Goal: Task Accomplishment & Management: Use online tool/utility

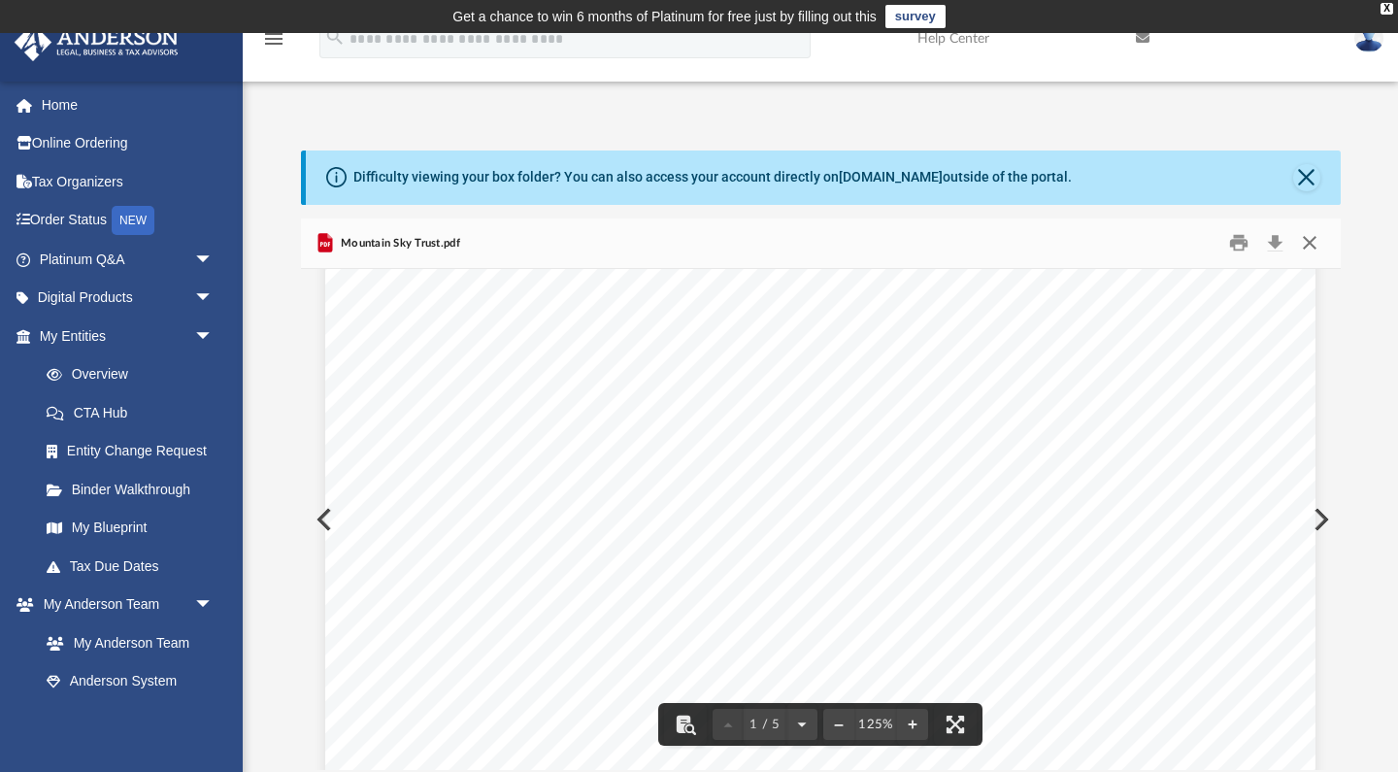
click at [1318, 245] on button "Close" at bounding box center [1310, 243] width 35 height 30
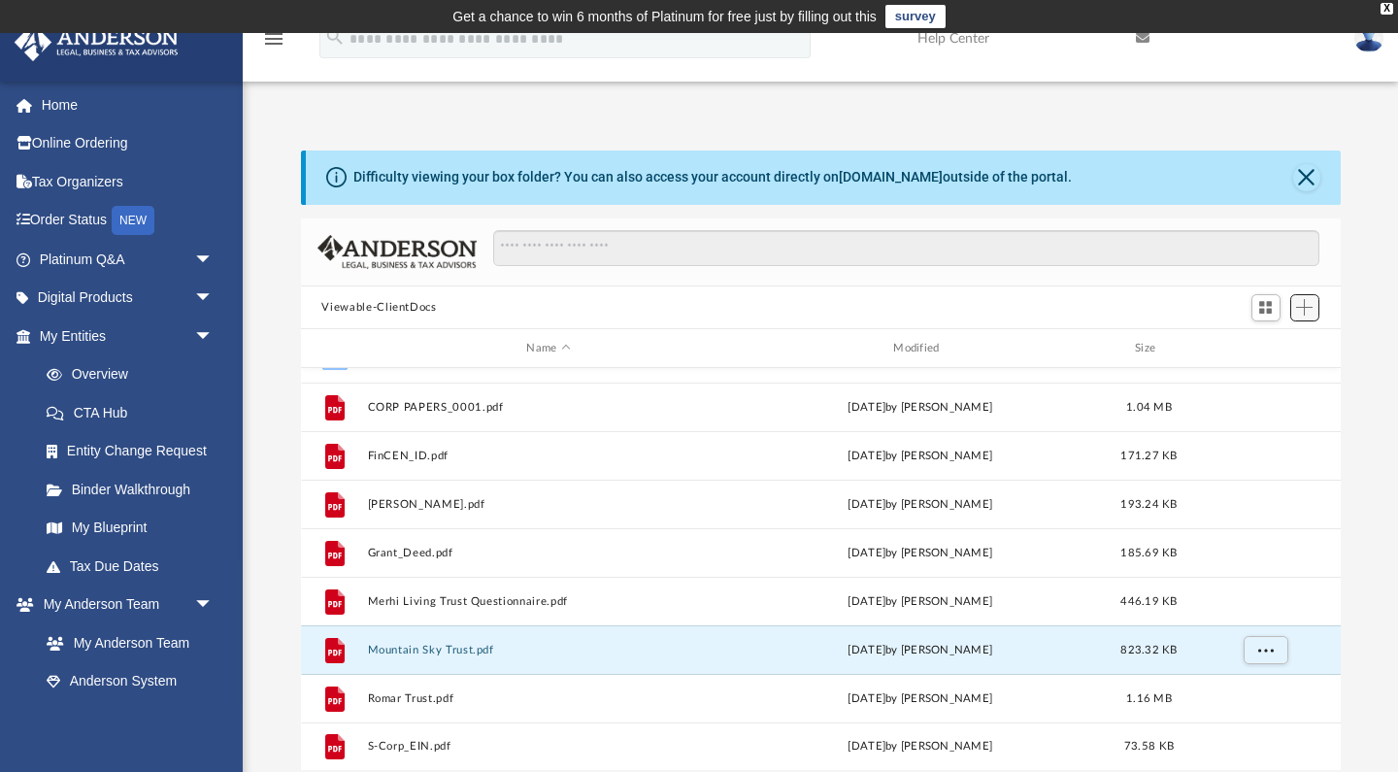
click at [1308, 307] on span "Add" at bounding box center [1304, 307] width 17 height 17
click at [1261, 349] on li "Upload" at bounding box center [1277, 346] width 62 height 20
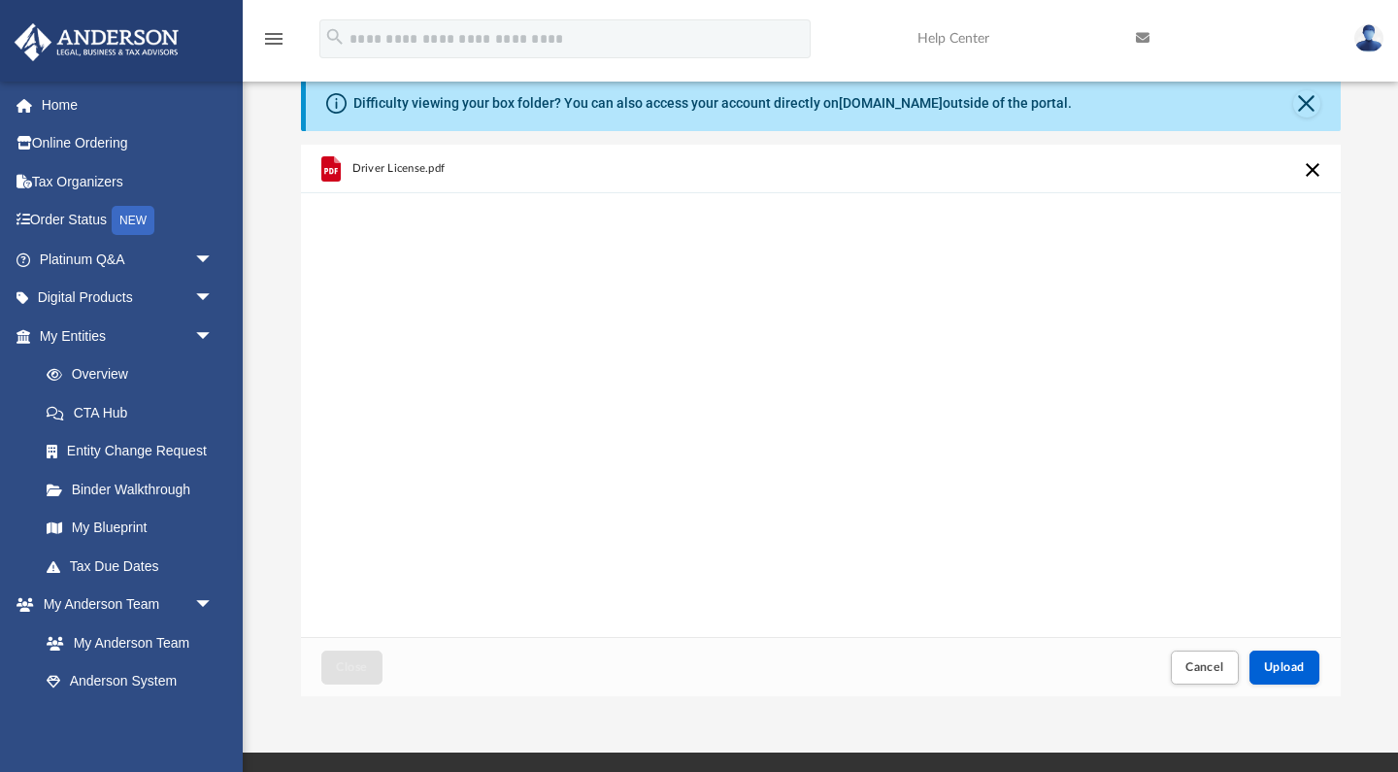
scroll to position [74, 0]
click at [1281, 667] on span "Upload" at bounding box center [1284, 667] width 41 height 12
click at [1283, 669] on span "Upload" at bounding box center [1284, 667] width 41 height 12
click at [1313, 167] on button "Retry" at bounding box center [1312, 169] width 23 height 23
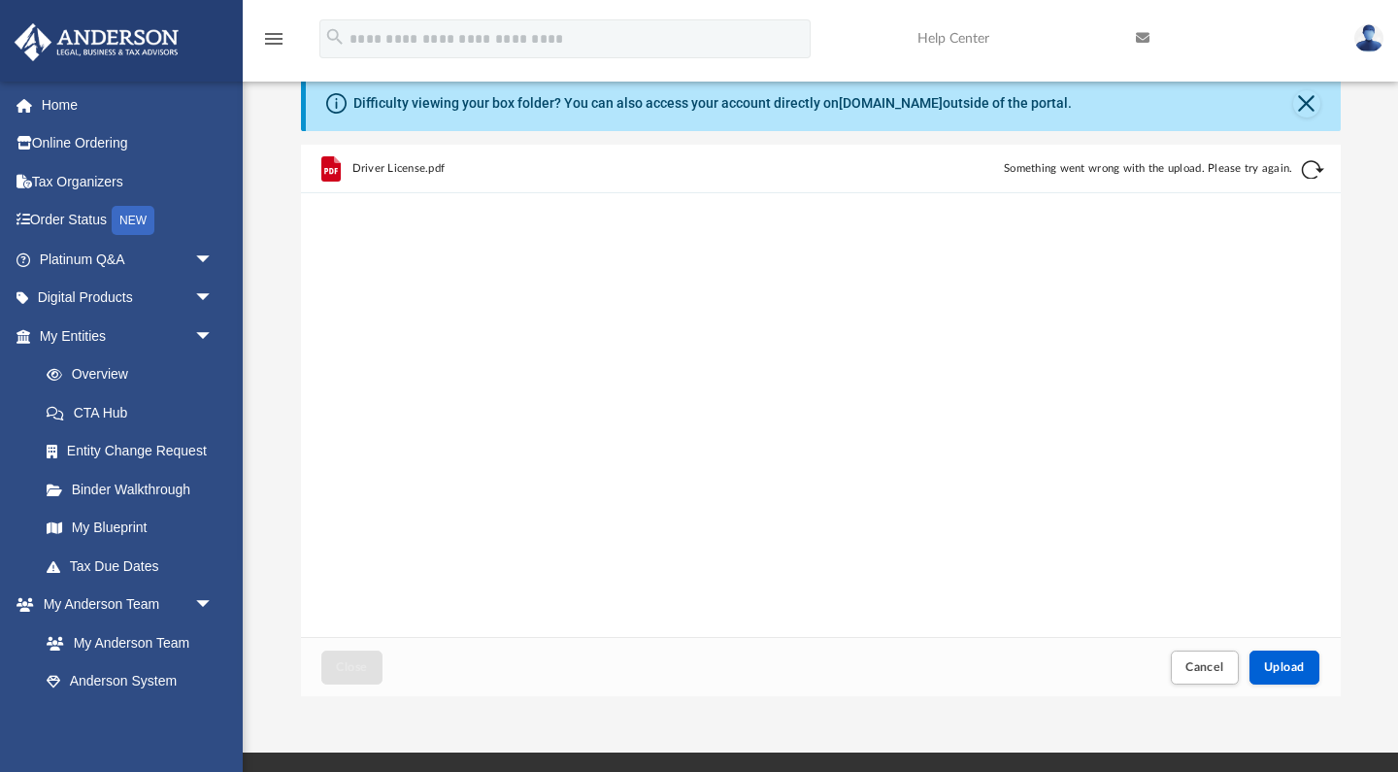
click at [1313, 167] on button "Retry" at bounding box center [1312, 169] width 23 height 23
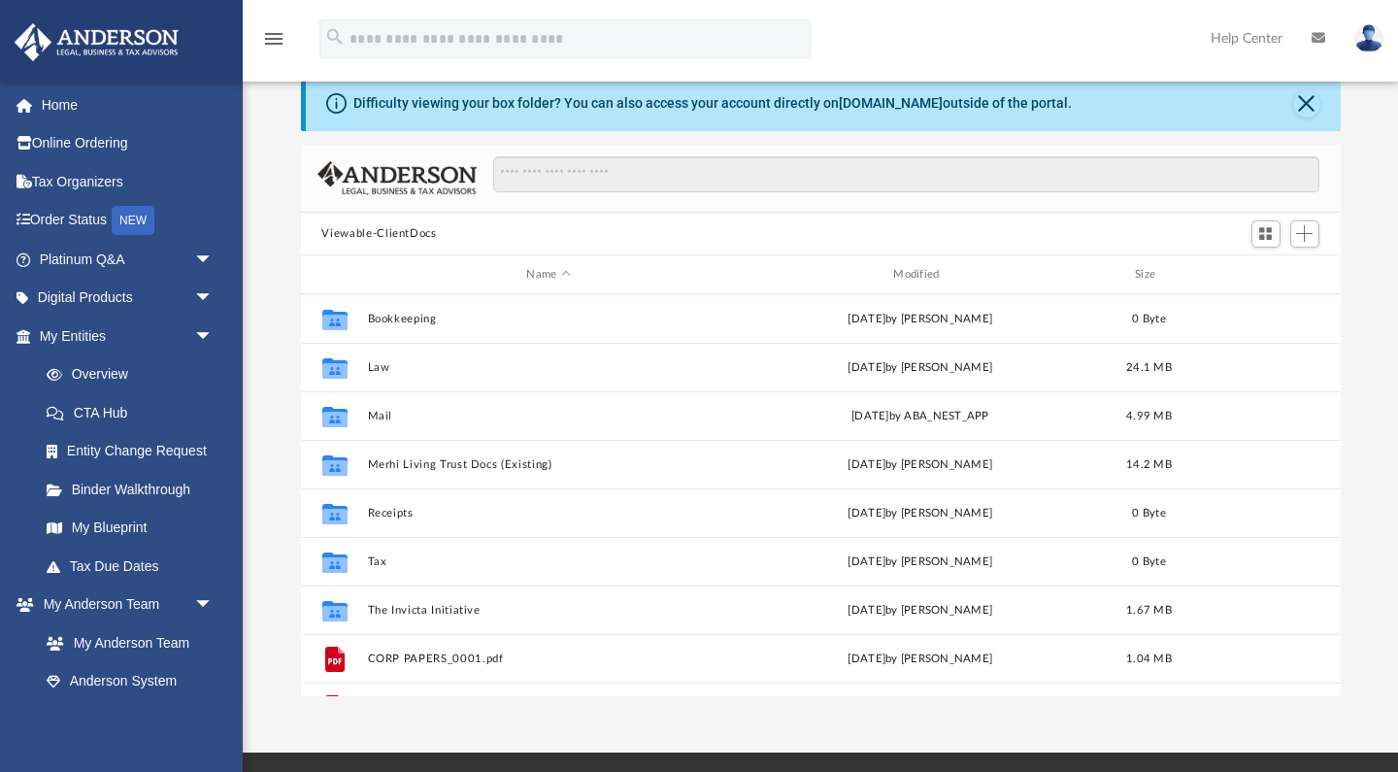
scroll to position [442, 1040]
click at [1304, 232] on span "Add" at bounding box center [1304, 233] width 17 height 17
click at [1265, 276] on li "Upload" at bounding box center [1277, 272] width 62 height 20
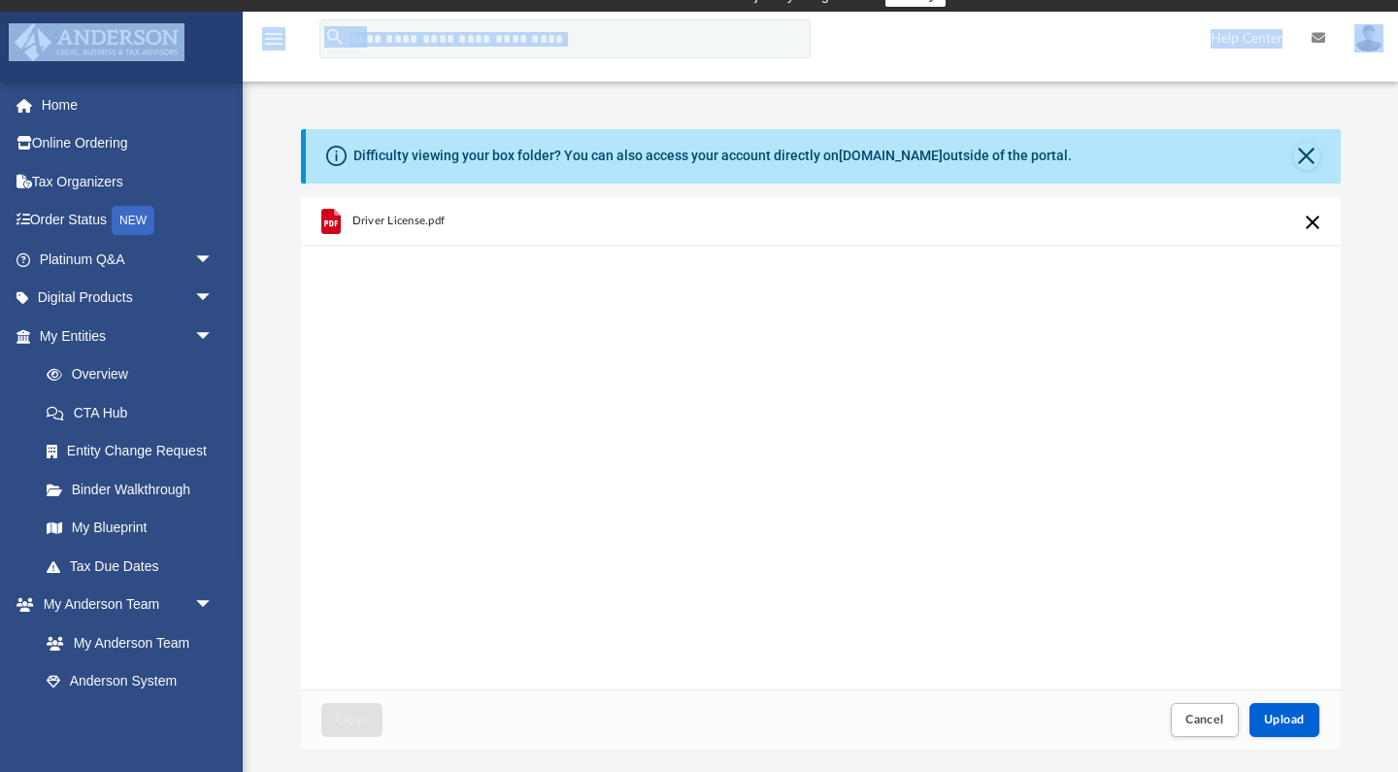
scroll to position [0, 0]
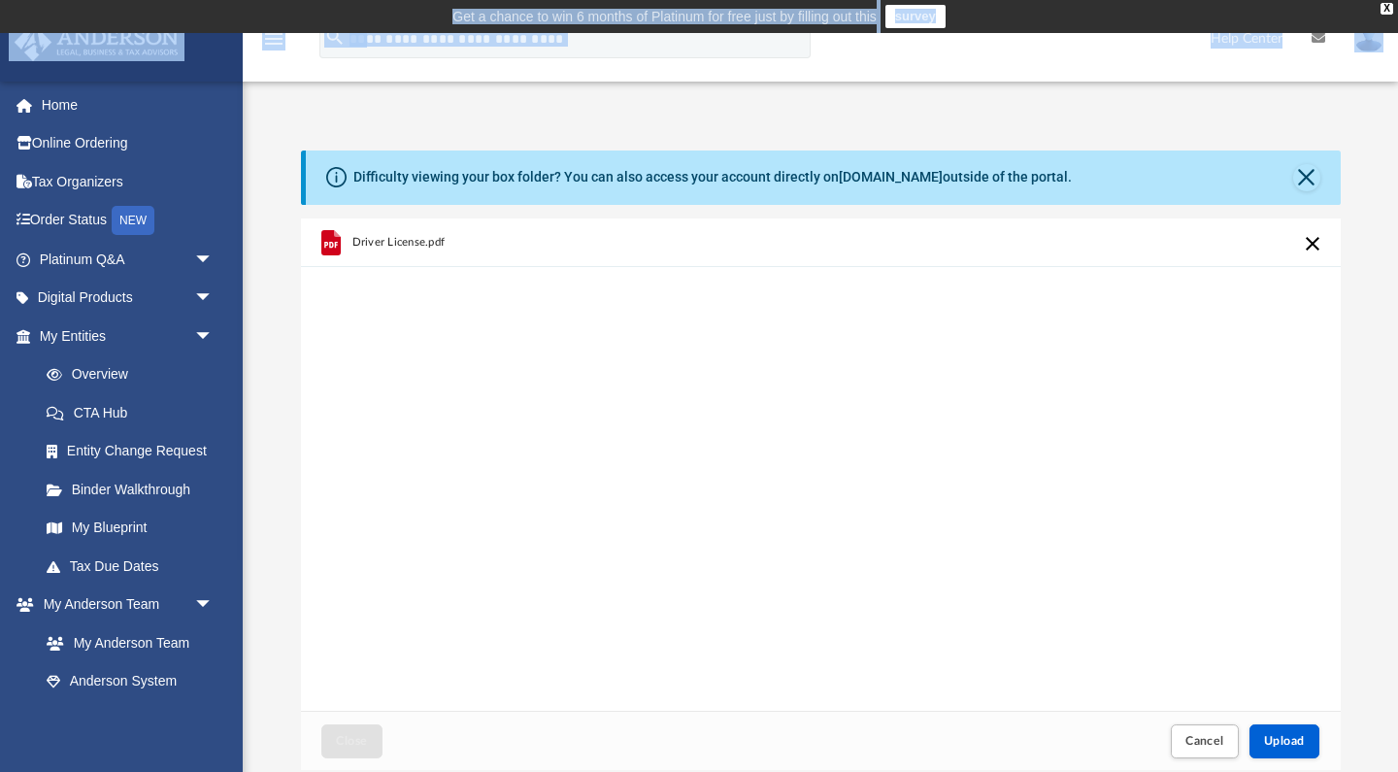
drag, startPoint x: 905, startPoint y: 41, endPoint x: 1316, endPoint y: -13, distance: 414.3
click at [1316, 0] on html "X Get a chance to win 6 months of Platinum for free just by filling out this su…" at bounding box center [699, 587] width 1398 height 1174
click at [1201, 429] on div "Driver License.pdf" at bounding box center [821, 465] width 1040 height 493
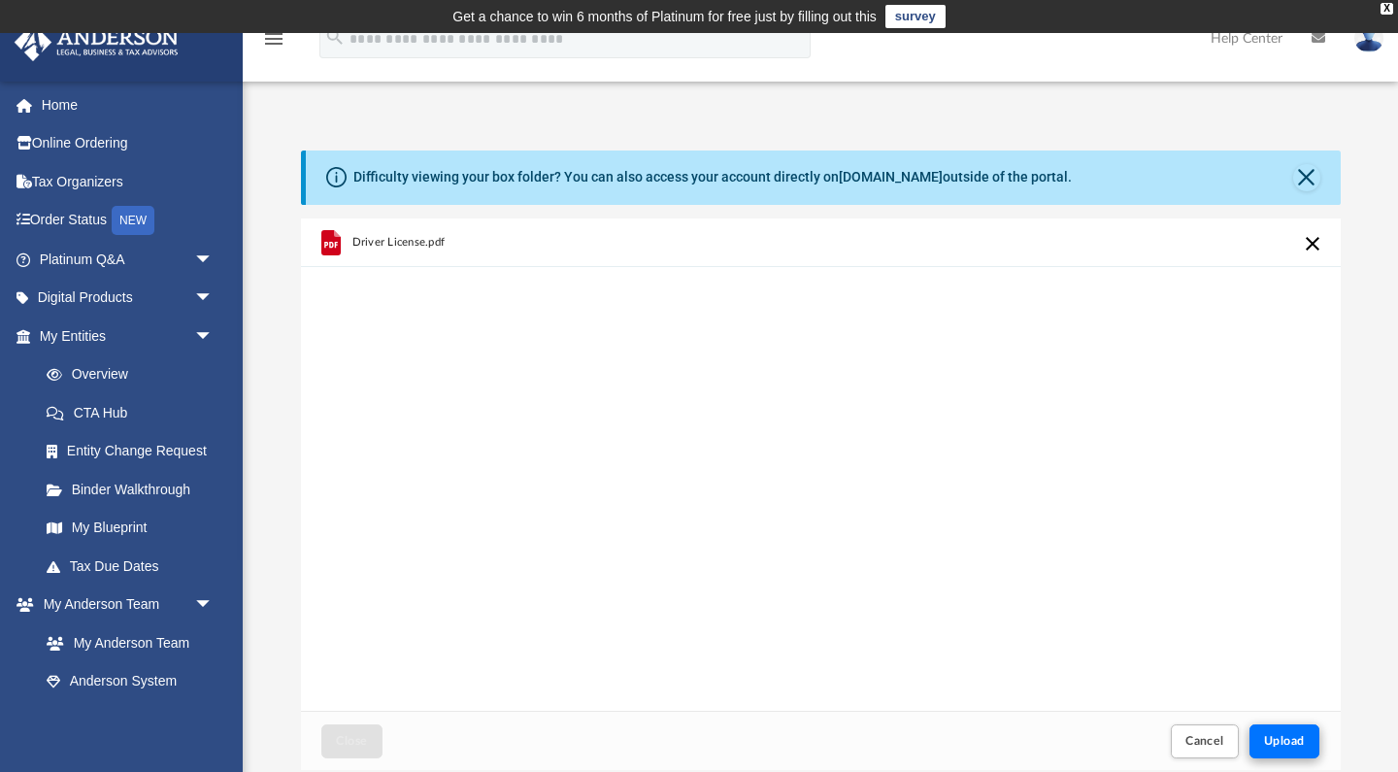
click at [1282, 752] on button "Upload" at bounding box center [1285, 741] width 70 height 34
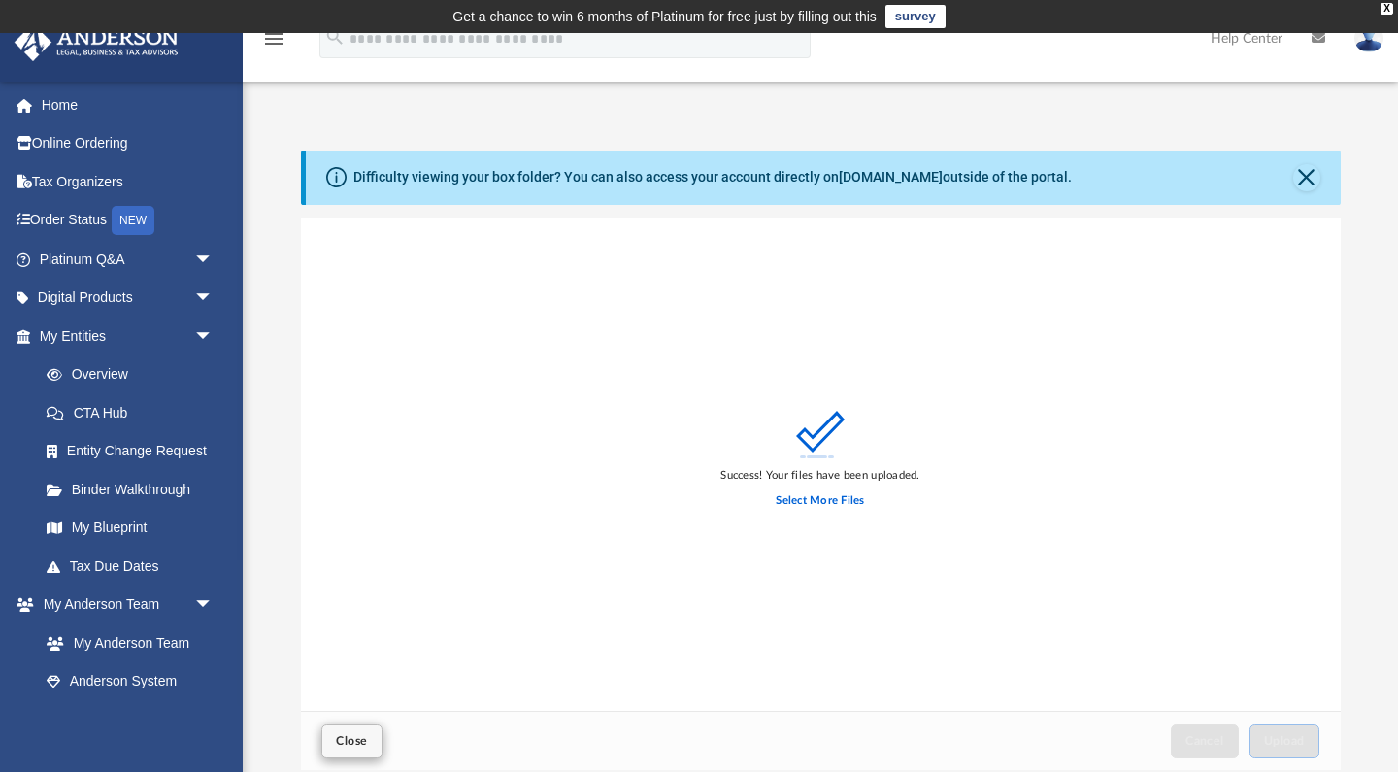
click at [351, 736] on span "Close" at bounding box center [351, 741] width 31 height 12
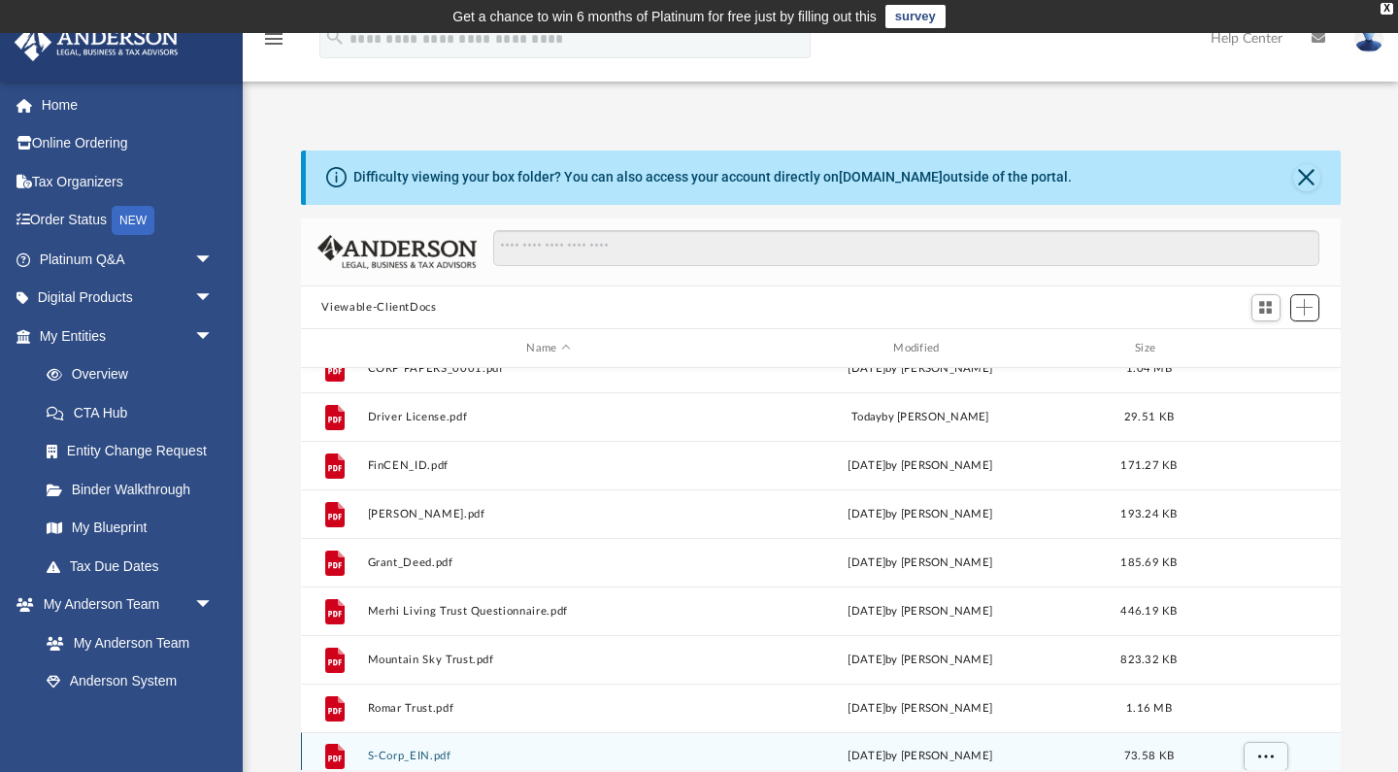
scroll to position [362, 0]
